Goal: Task Accomplishment & Management: Manage account settings

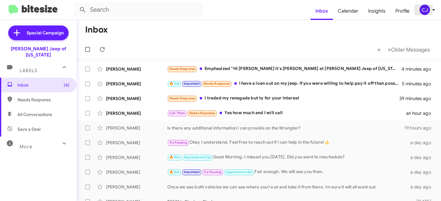
click at [435, 12] on icon at bounding box center [433, 9] width 7 height 7
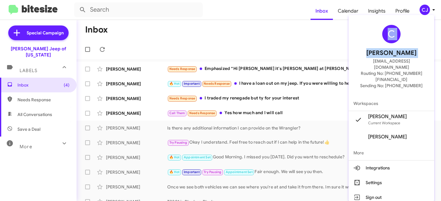
drag, startPoint x: 354, startPoint y: 62, endPoint x: 436, endPoint y: 61, distance: 81.9
click at [436, 61] on div "C [PERSON_NAME] [EMAIL_ADDRESS][DOMAIN_NAME] Routing No: [PHONE_NUMBER][FINANCI…" at bounding box center [220, 100] width 441 height 201
click at [430, 63] on div "C [PERSON_NAME] [EMAIL_ADDRESS][DOMAIN_NAME] Routing No: [PHONE_NUMBER][FINANCI…" at bounding box center [392, 56] width 86 height 78
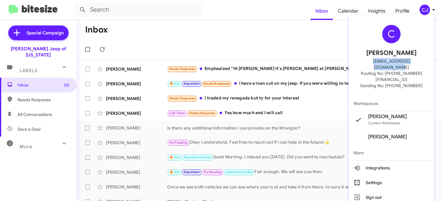
drag, startPoint x: 430, startPoint y: 62, endPoint x: 352, endPoint y: 60, distance: 78.2
click at [352, 60] on div "C [PERSON_NAME] [EMAIL_ADDRESS][DOMAIN_NAME] Routing No: [PHONE_NUMBER][FINANCI…" at bounding box center [392, 56] width 86 height 78
copy span "[EMAIL_ADDRESS][DOMAIN_NAME]"
click at [382, 190] on button "Sign out" at bounding box center [392, 197] width 86 height 15
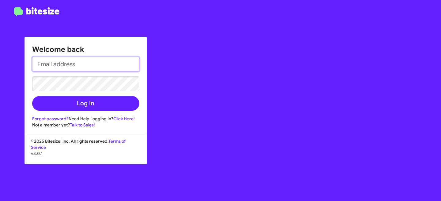
click at [83, 65] on input "email" at bounding box center [85, 64] width 107 height 15
paste input "[EMAIL_ADDRESS][DOMAIN_NAME]"
type input "[EMAIL_ADDRESS][DOMAIN_NAME]"
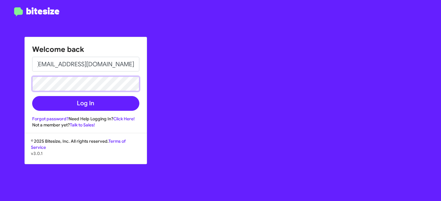
scroll to position [0, 0]
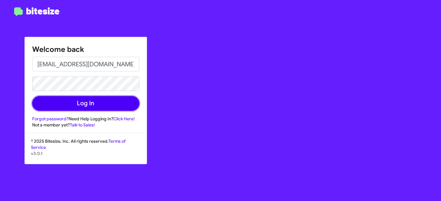
click at [90, 100] on button "Log In" at bounding box center [85, 103] width 107 height 15
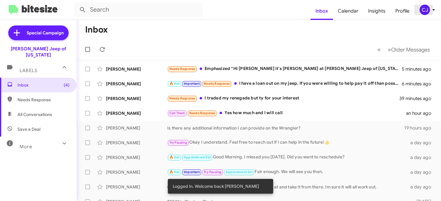
click at [422, 11] on div "CJ" at bounding box center [425, 10] width 10 height 10
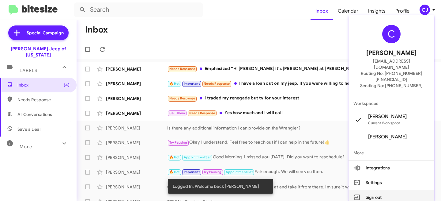
click at [385, 190] on button "Sign out" at bounding box center [392, 197] width 86 height 15
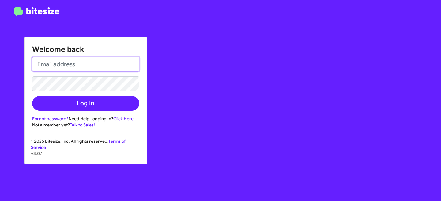
click at [55, 67] on input "email" at bounding box center [85, 64] width 107 height 15
paste input "[PERSON_NAME][EMAIL_ADDRESS][PERSON_NAME][PERSON_NAME][DOMAIN_NAME]"
type input "[PERSON_NAME][EMAIL_ADDRESS][PERSON_NAME][PERSON_NAME][DOMAIN_NAME]"
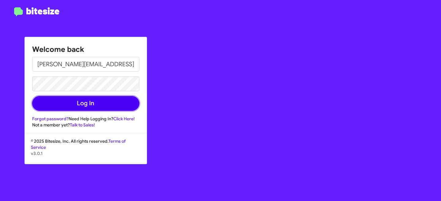
click at [86, 101] on button "Log In" at bounding box center [85, 103] width 107 height 15
